Goal: Transaction & Acquisition: Purchase product/service

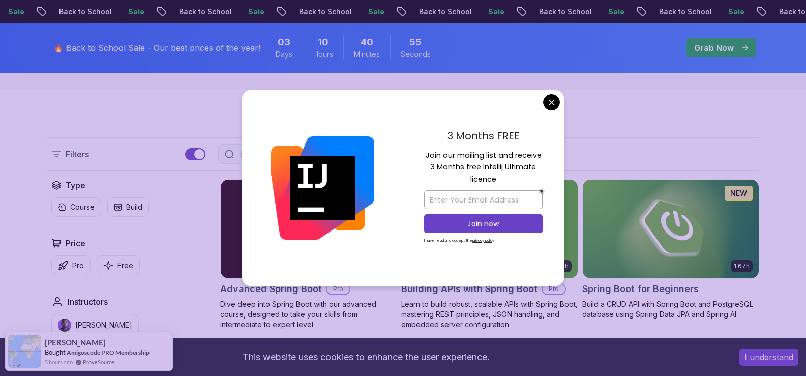
scroll to position [186, 0]
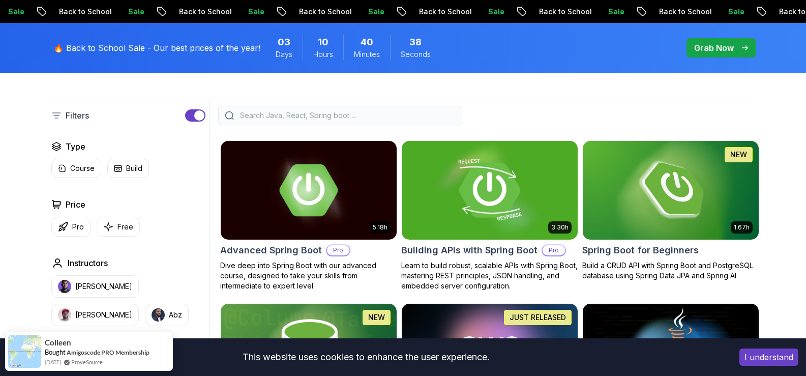
scroll to position [237, 0]
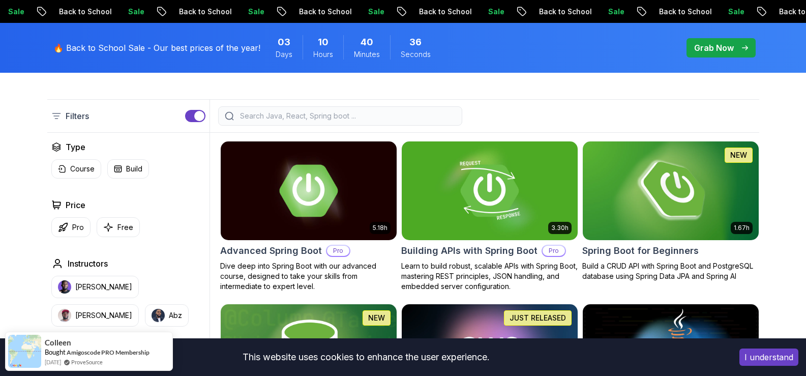
click at [668, 180] on img at bounding box center [670, 190] width 185 height 103
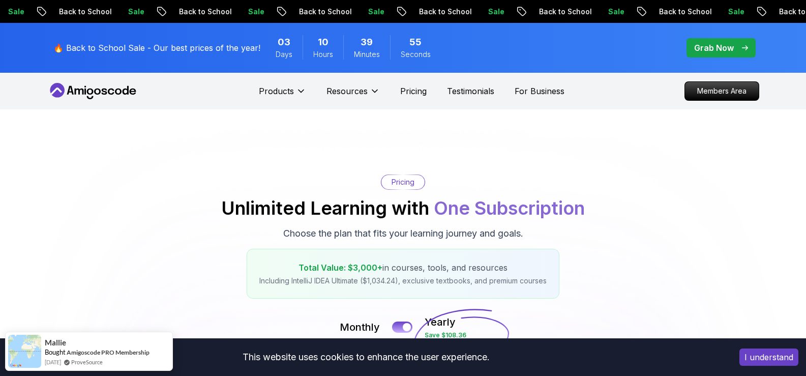
click at [714, 50] on p "Grab Now" at bounding box center [714, 48] width 40 height 12
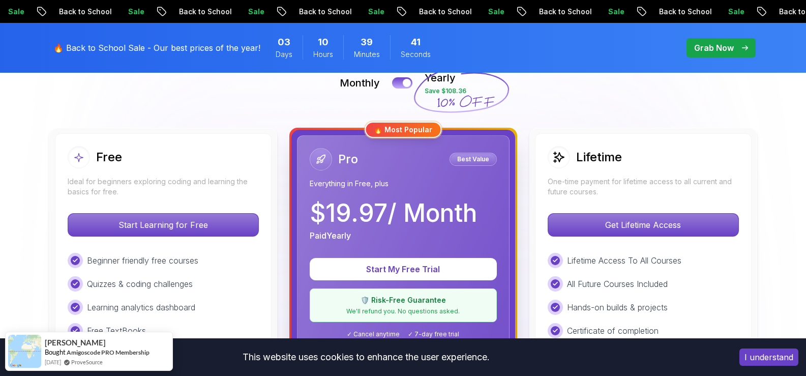
scroll to position [244, 0]
click at [715, 39] on span "pre-order" at bounding box center [720, 47] width 69 height 19
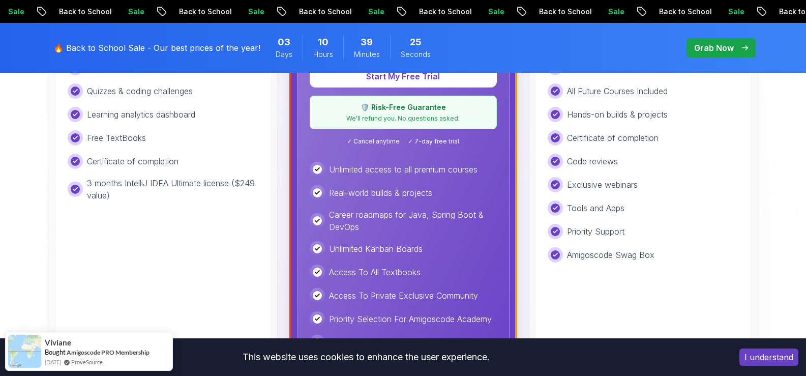
scroll to position [410, 0]
